Goal: Transaction & Acquisition: Purchase product/service

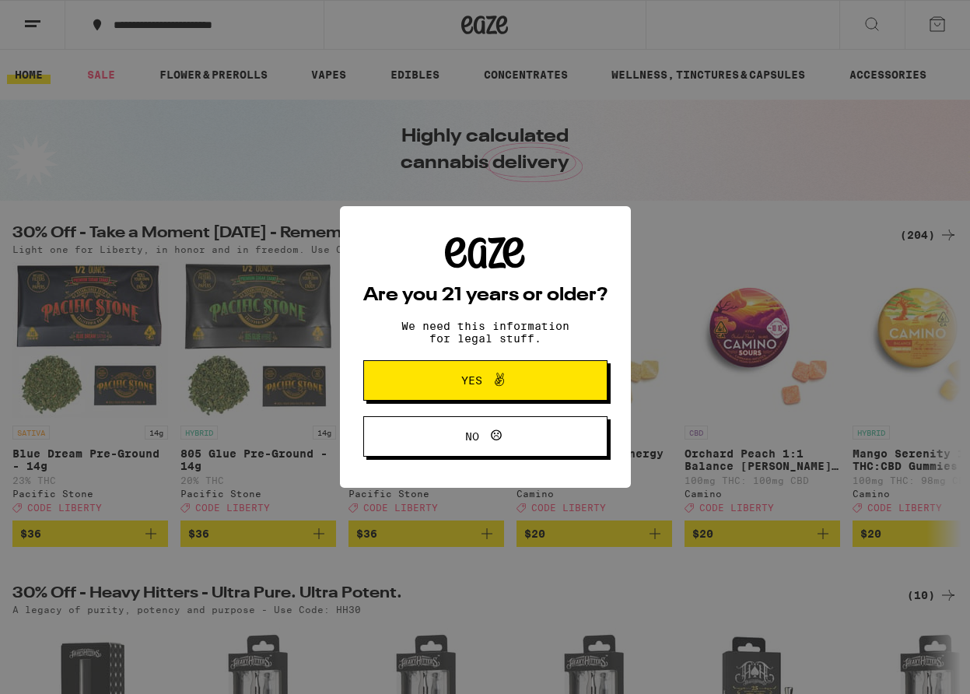
click at [503, 388] on icon at bounding box center [499, 379] width 19 height 19
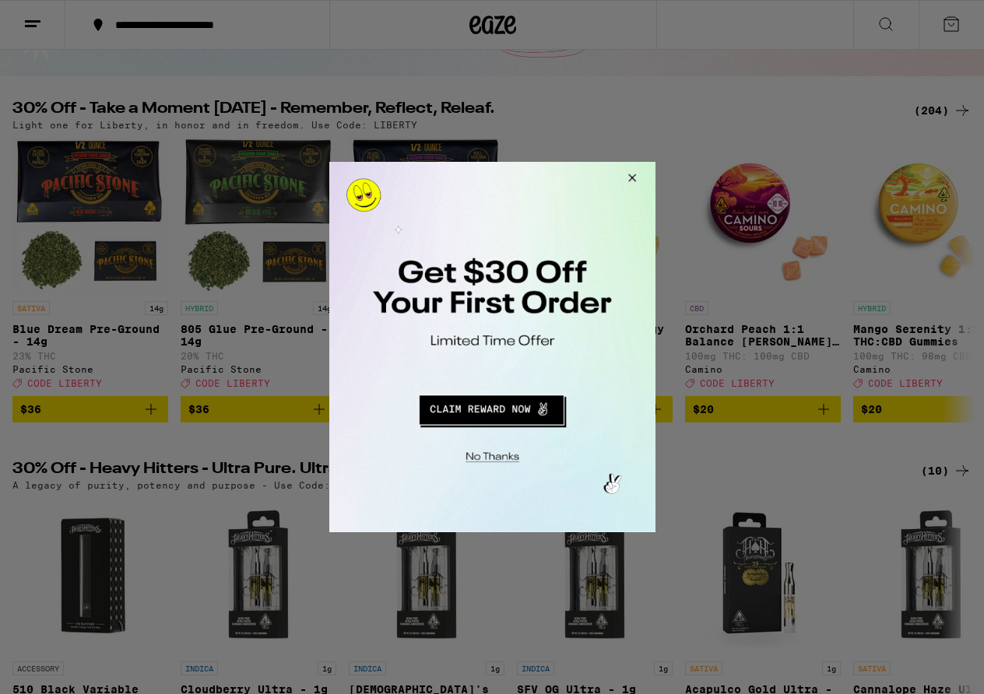
click at [474, 456] on button "Close Modal" at bounding box center [489, 455] width 317 height 24
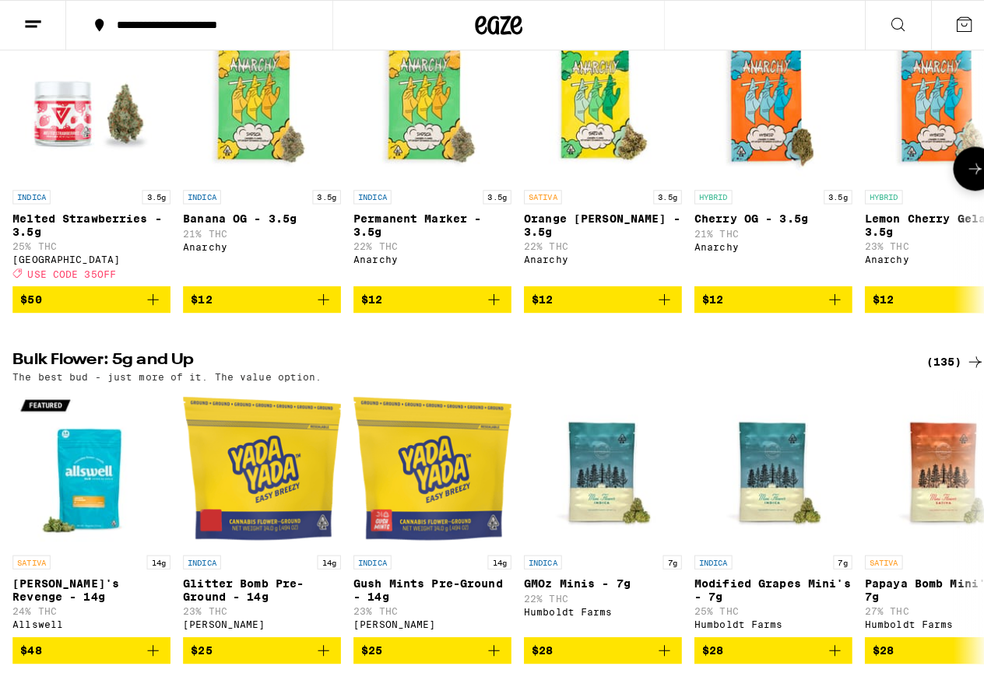
scroll to position [1245, 0]
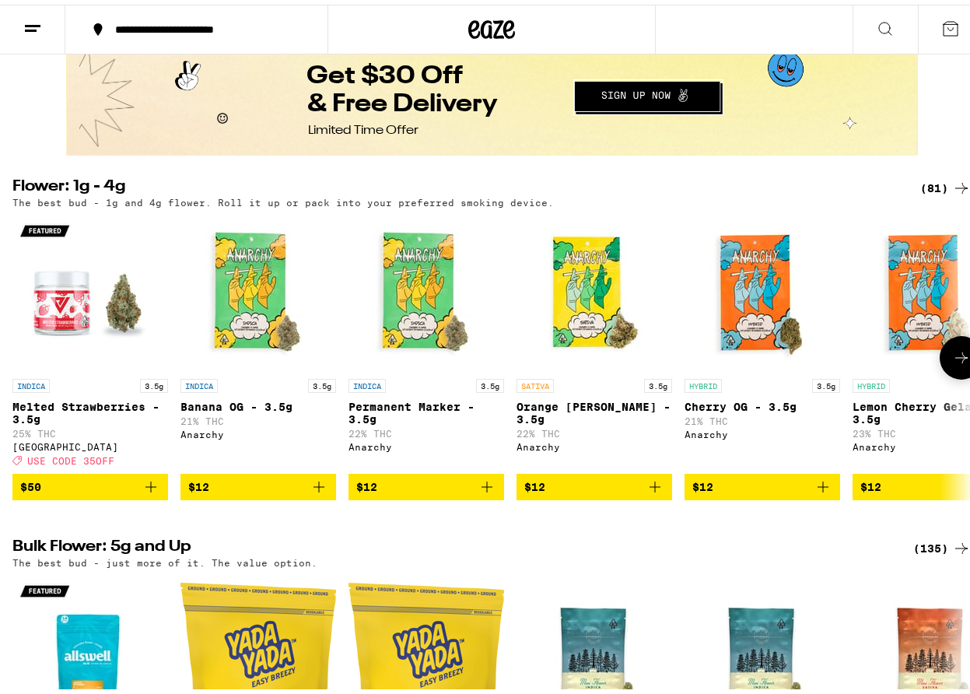
click at [581, 366] on img "Open page for Orange Runtz - 3.5g from Anarchy" at bounding box center [595, 289] width 156 height 156
